Goal: Navigation & Orientation: Find specific page/section

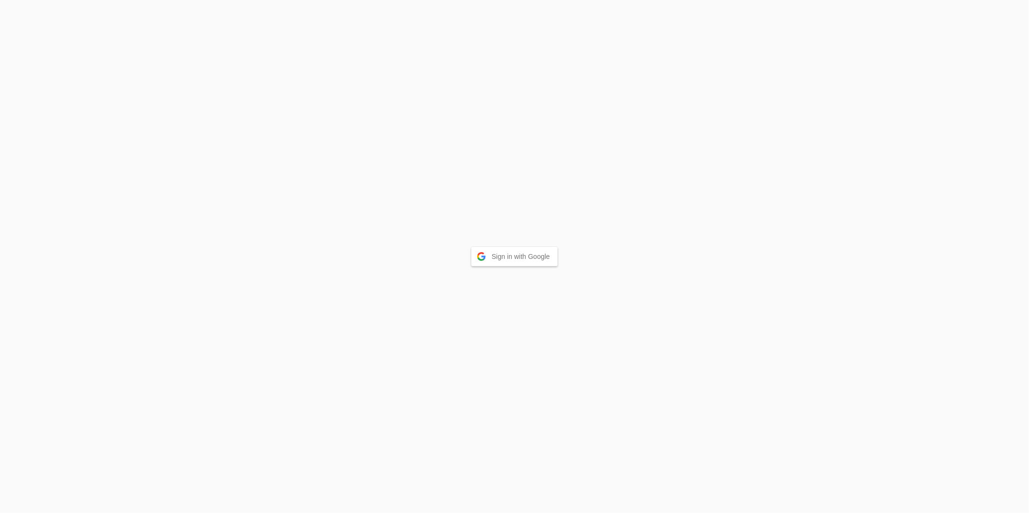
click at [487, 256] on button "Sign in with Google" at bounding box center [514, 256] width 86 height 19
